Goal: Task Accomplishment & Management: Manage account settings

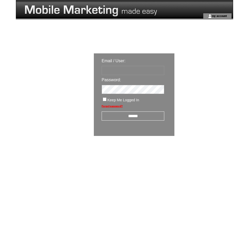
type input "********"
click at [134, 115] on input "******" at bounding box center [133, 115] width 63 height 9
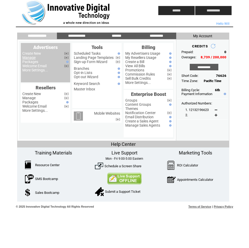
click at [32, 58] on link "Manage" at bounding box center [28, 57] width 13 height 4
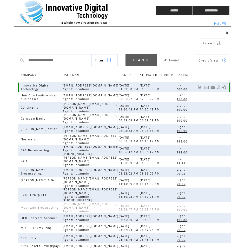
click at [225, 88] on link at bounding box center [224, 87] width 4 height 4
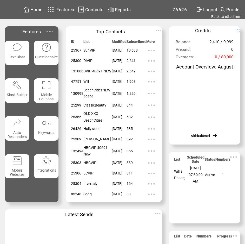
click at [53, 33] on img at bounding box center [50, 31] width 10 height 10
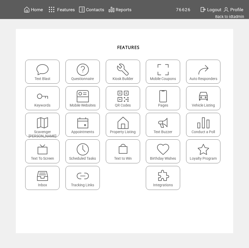
click at [88, 9] on span "Contacts" at bounding box center [95, 9] width 18 height 5
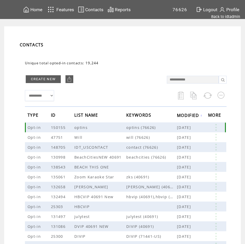
click at [219, 126] on link at bounding box center [216, 127] width 16 height 7
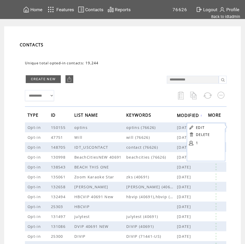
click at [198, 142] on link "1" at bounding box center [209, 143] width 26 height 8
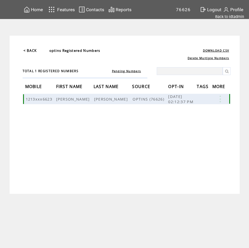
click at [222, 100] on link at bounding box center [220, 98] width 16 height 7
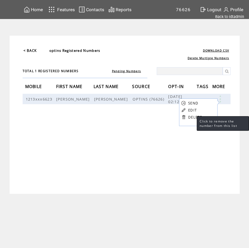
click at [192, 117] on link "DELETE" at bounding box center [195, 117] width 14 height 5
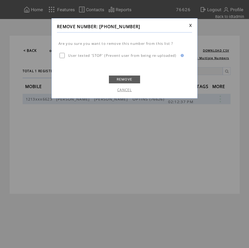
click at [125, 81] on link "REMOVE" at bounding box center [124, 79] width 31 height 8
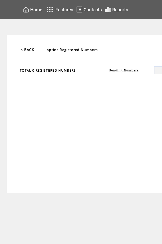
drag, startPoint x: 106, startPoint y: 9, endPoint x: 101, endPoint y: 9, distance: 5.0
click at [106, 9] on img at bounding box center [108, 9] width 6 height 7
click at [92, 10] on span "Contacts" at bounding box center [92, 9] width 18 height 5
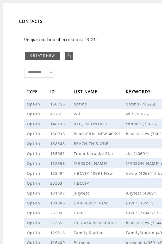
scroll to position [26, 0]
